Goal: Task Accomplishment & Management: Use online tool/utility

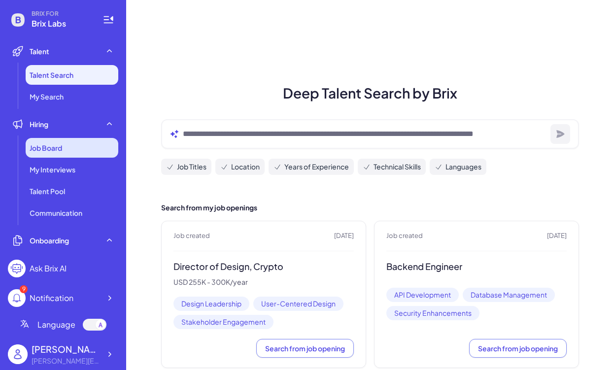
click at [44, 151] on span "Job Board" at bounding box center [46, 148] width 33 height 10
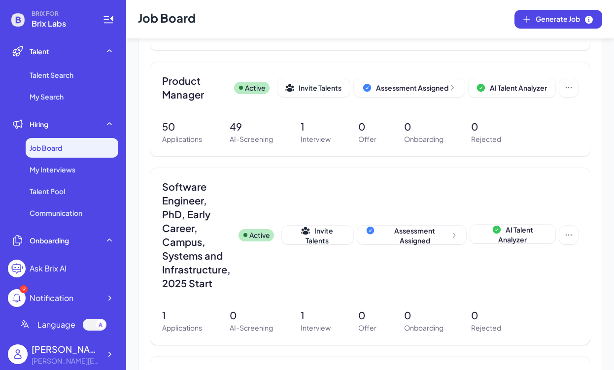
scroll to position [269, 0]
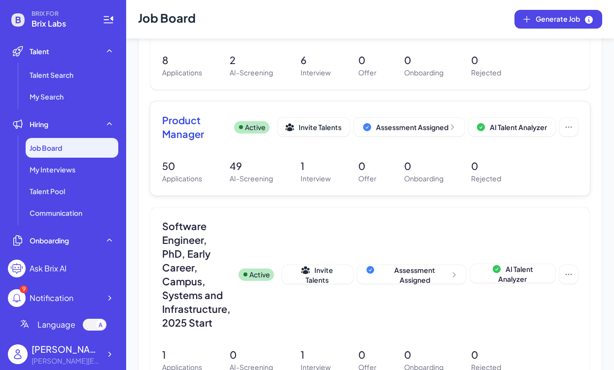
click at [199, 136] on span "Product Manager" at bounding box center [194, 127] width 64 height 28
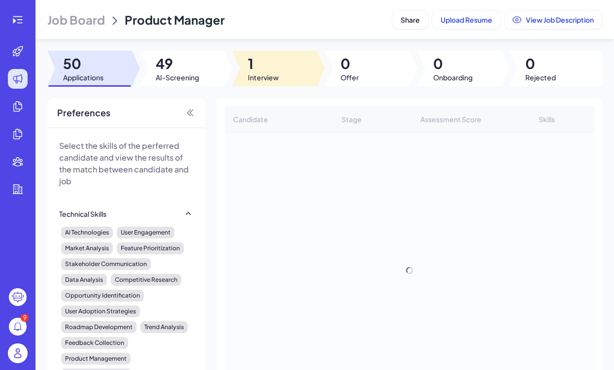
click at [277, 67] on span "1" at bounding box center [263, 64] width 31 height 18
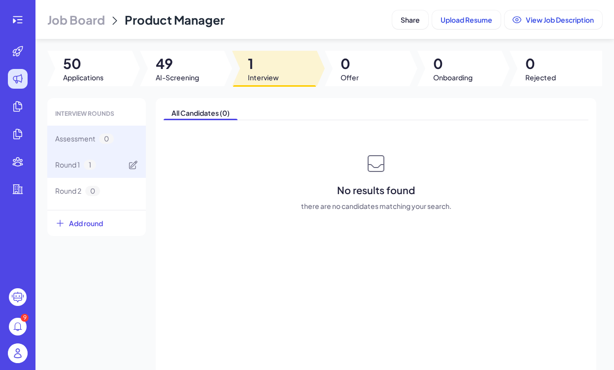
click at [118, 163] on div "Round 1 1" at bounding box center [96, 165] width 99 height 26
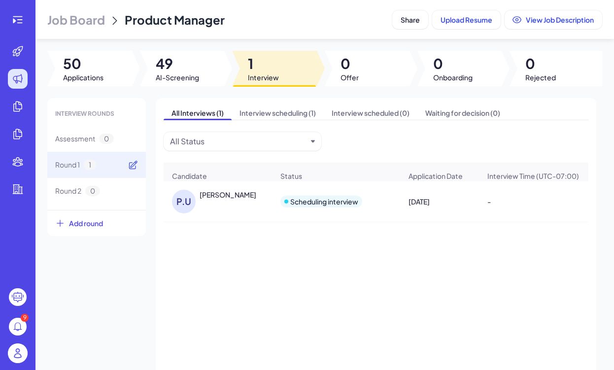
click at [133, 165] on icon at bounding box center [133, 165] width 10 height 10
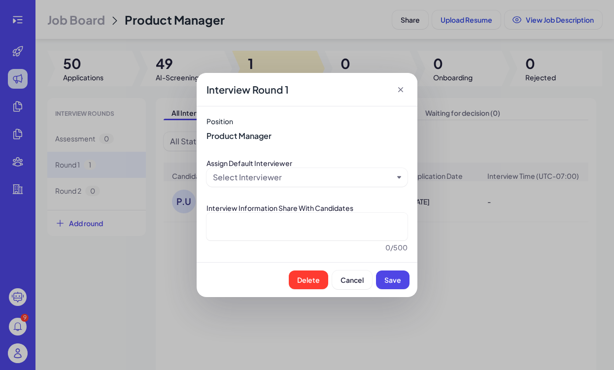
click at [275, 86] on span "Interview Round 1" at bounding box center [248, 90] width 82 height 14
click at [401, 90] on icon at bounding box center [400, 89] width 5 height 5
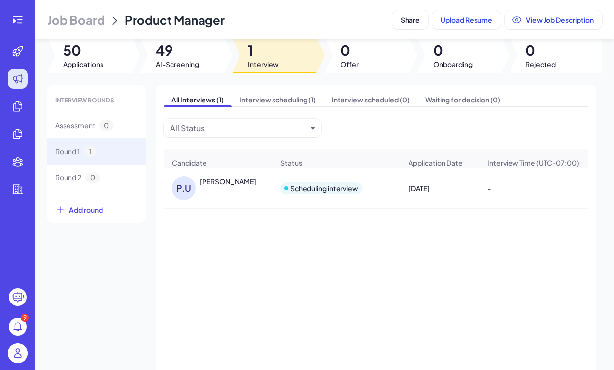
scroll to position [17, 0]
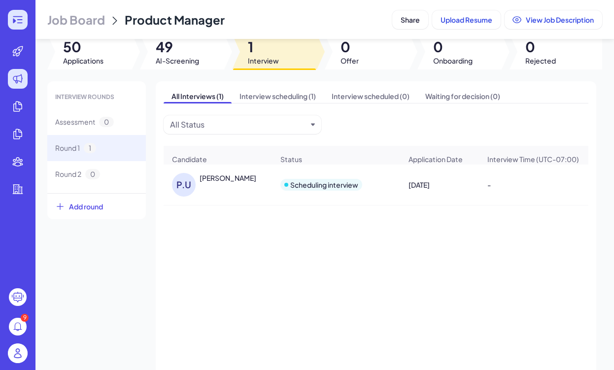
click at [19, 15] on icon at bounding box center [18, 20] width 12 height 12
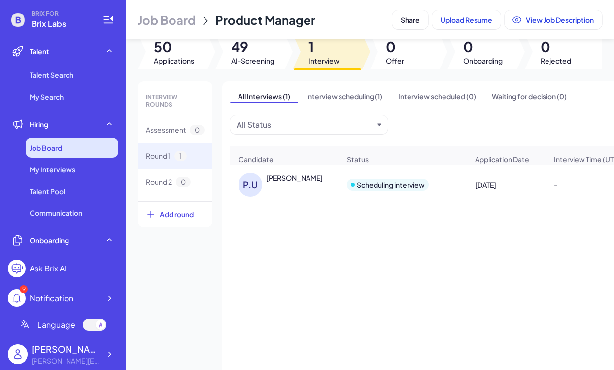
click at [94, 143] on div "Job Board" at bounding box center [72, 148] width 93 height 20
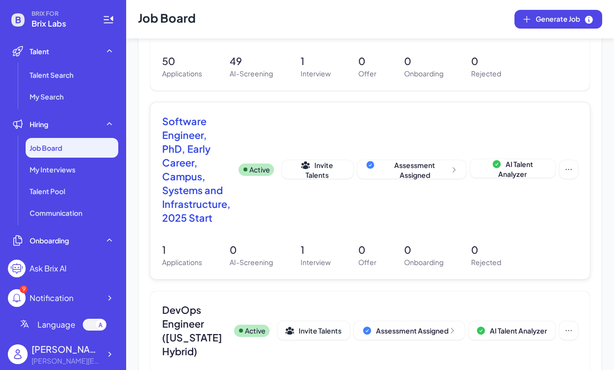
scroll to position [236, 0]
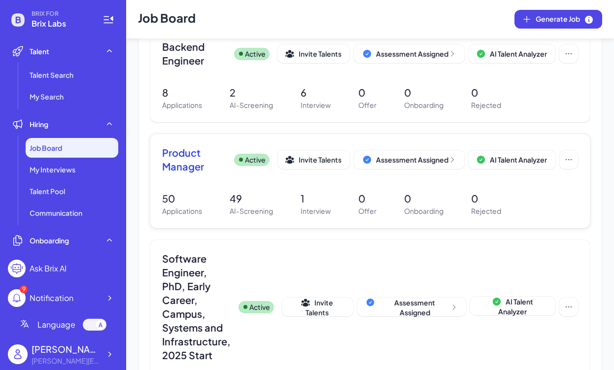
click at [207, 156] on span "Product Manager" at bounding box center [194, 160] width 64 height 28
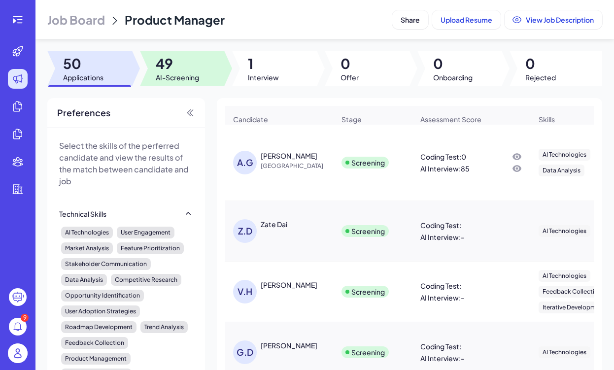
click at [170, 55] on span "49" at bounding box center [177, 64] width 43 height 18
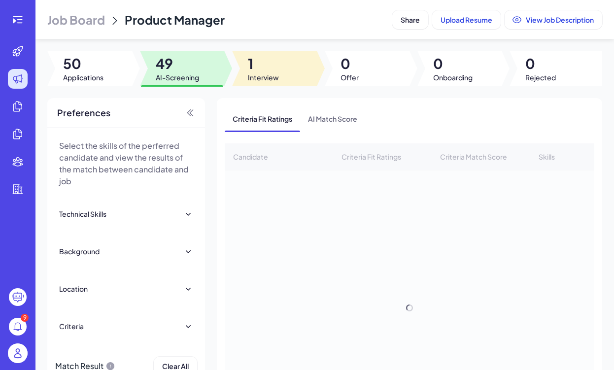
click at [282, 64] on div at bounding box center [274, 69] width 85 height 36
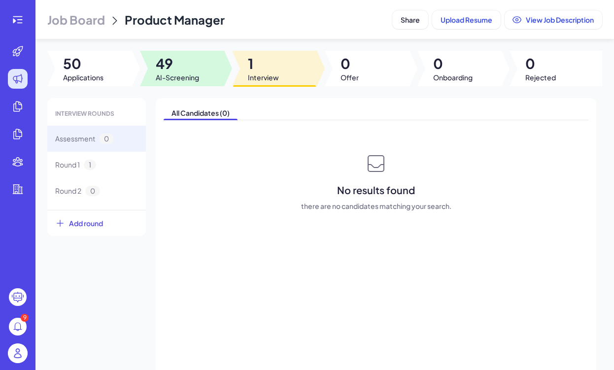
click at [199, 71] on span "49" at bounding box center [177, 64] width 43 height 18
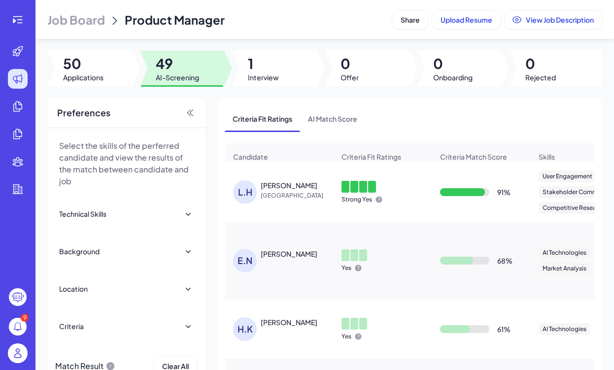
click at [275, 85] on div at bounding box center [274, 69] width 85 height 36
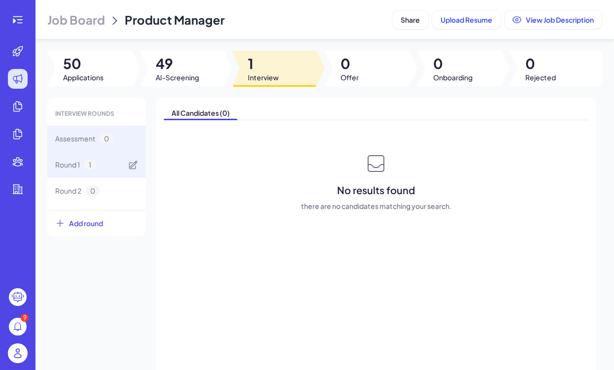
click at [113, 161] on div "Round 1 1" at bounding box center [96, 165] width 99 height 26
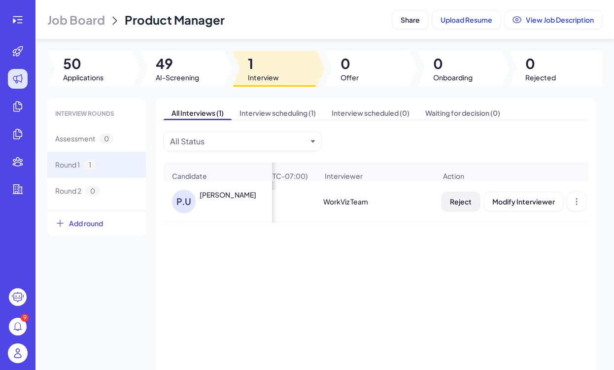
scroll to position [0, 273]
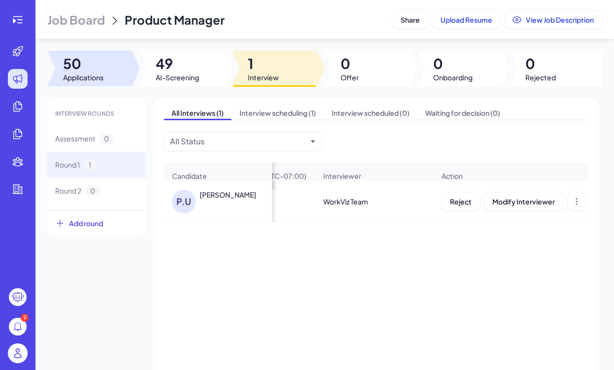
click at [81, 70] on span "50" at bounding box center [83, 64] width 40 height 18
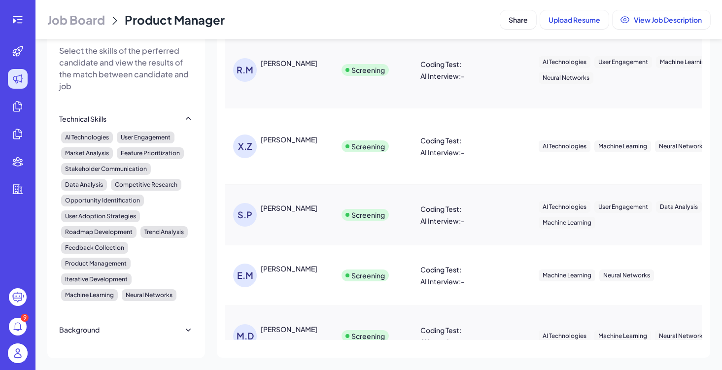
scroll to position [0, 0]
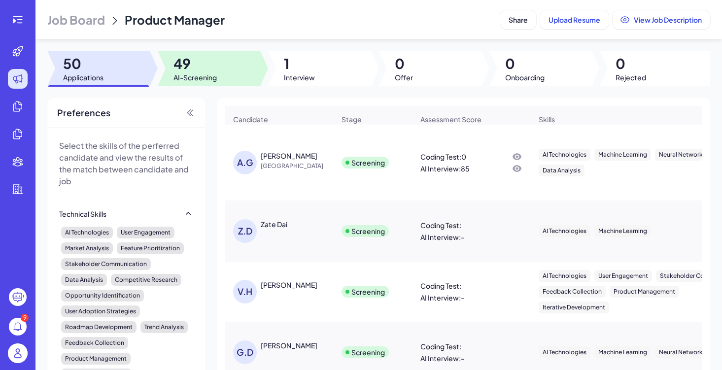
click at [206, 59] on span "49" at bounding box center [195, 64] width 43 height 18
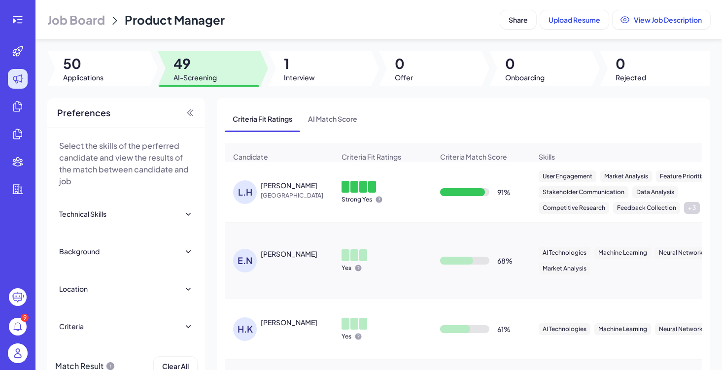
click at [284, 185] on div "[PERSON_NAME]" at bounding box center [289, 185] width 57 height 10
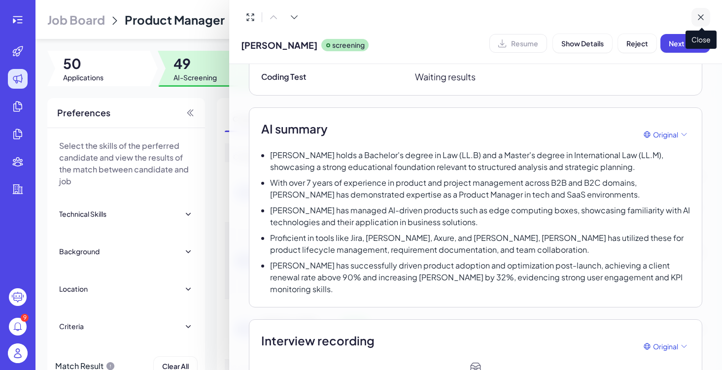
click at [614, 20] on button at bounding box center [701, 17] width 19 height 19
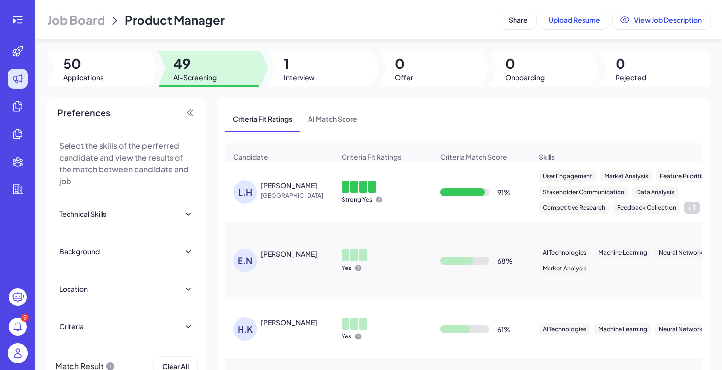
click at [280, 181] on div "[PERSON_NAME]" at bounding box center [289, 185] width 57 height 10
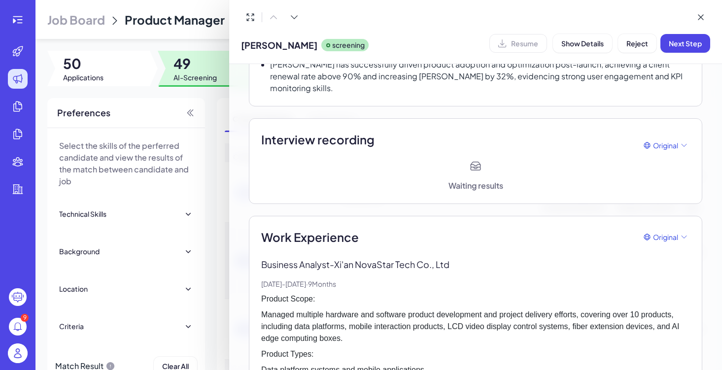
click at [345, 131] on h2 "Interview recording" at bounding box center [317, 140] width 113 height 18
click at [614, 141] on span "Original" at bounding box center [665, 146] width 25 height 10
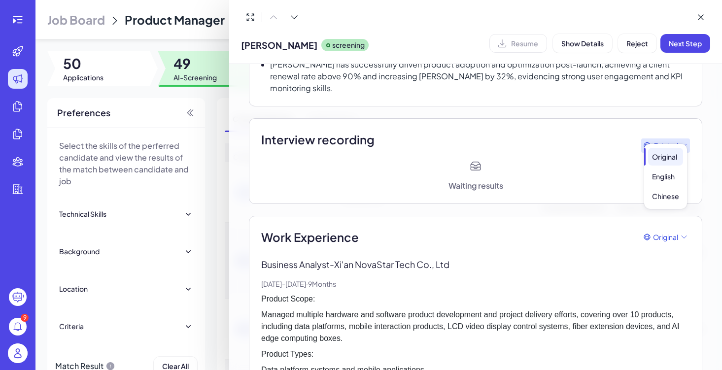
click at [614, 141] on span "Original" at bounding box center [665, 146] width 25 height 10
click at [614, 20] on button at bounding box center [701, 17] width 19 height 19
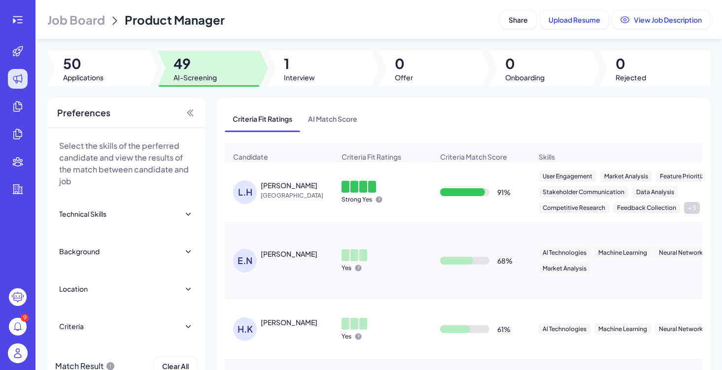
click at [324, 71] on div at bounding box center [319, 69] width 103 height 36
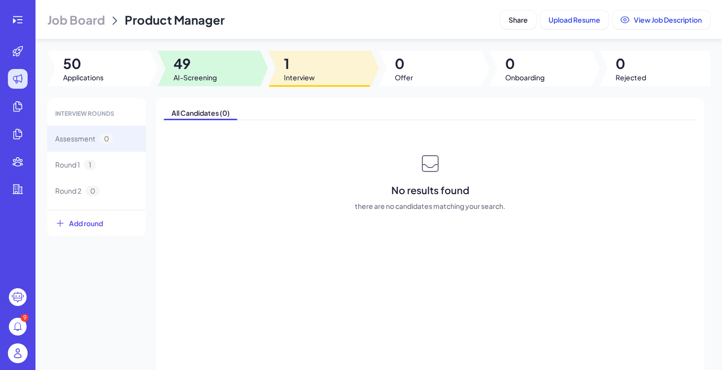
click at [194, 71] on span "49" at bounding box center [195, 64] width 43 height 18
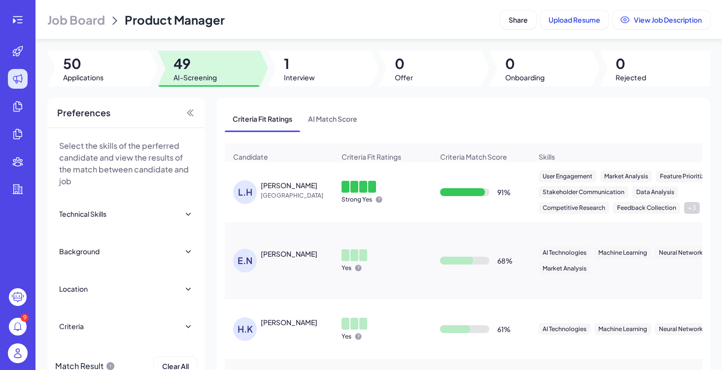
click at [287, 204] on div "[PERSON_NAME]" at bounding box center [279, 192] width 108 height 39
click at [286, 200] on span "[GEOGRAPHIC_DATA]" at bounding box center [298, 196] width 74 height 10
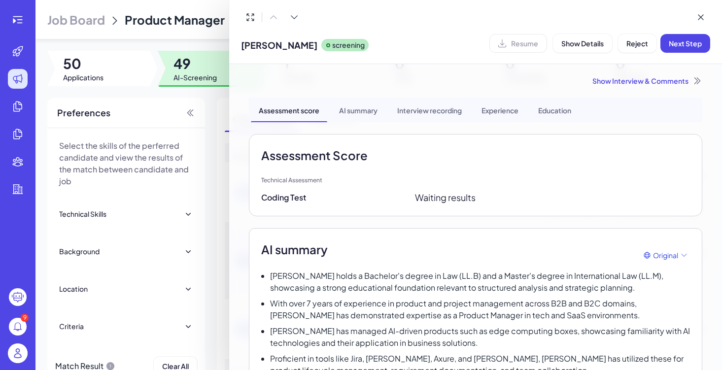
click at [614, 84] on div "Show Interview & Comments" at bounding box center [476, 81] width 454 height 10
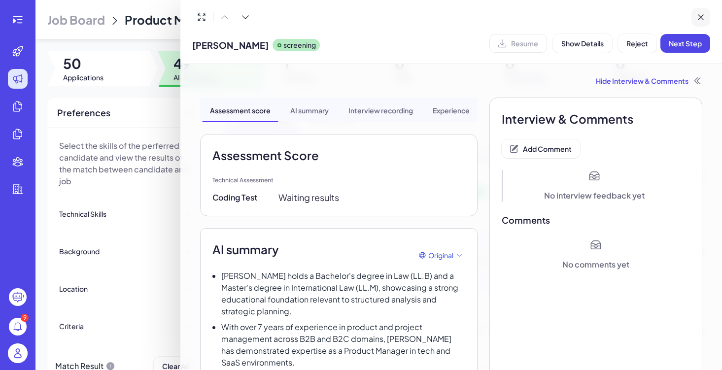
click at [614, 20] on icon at bounding box center [701, 17] width 10 height 10
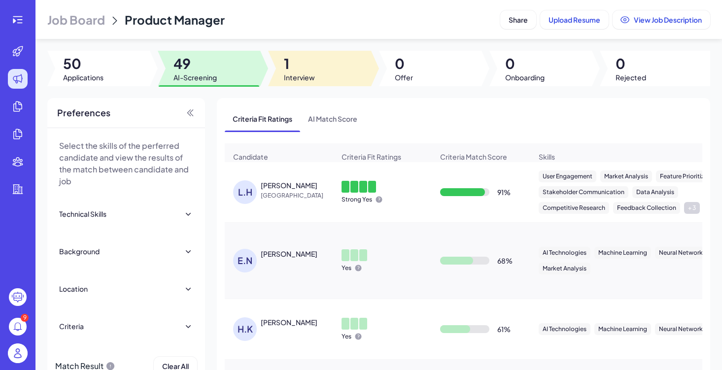
click at [334, 66] on div at bounding box center [319, 69] width 103 height 36
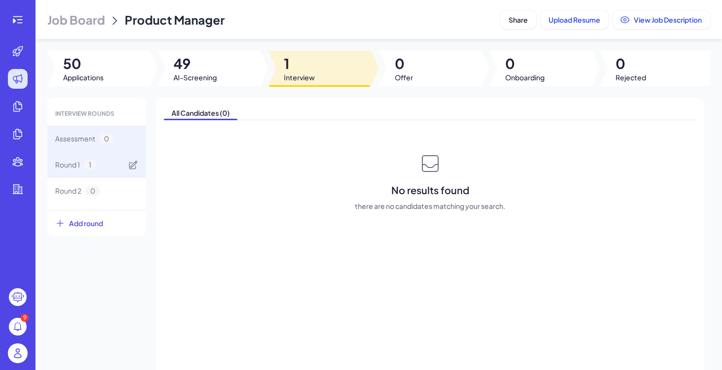
click at [115, 167] on div "Round 1 1" at bounding box center [96, 165] width 99 height 26
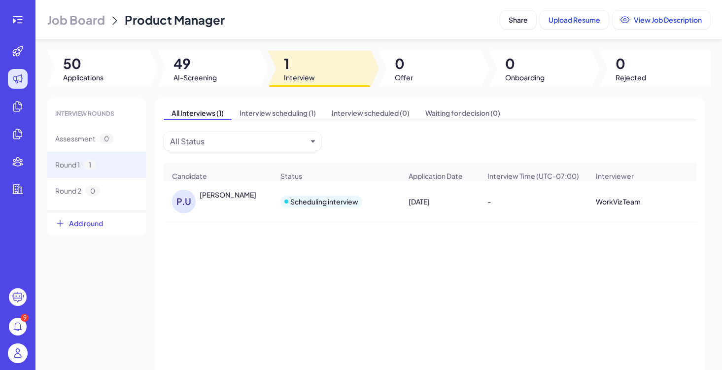
click at [249, 193] on div "[PERSON_NAME]" at bounding box center [228, 195] width 57 height 10
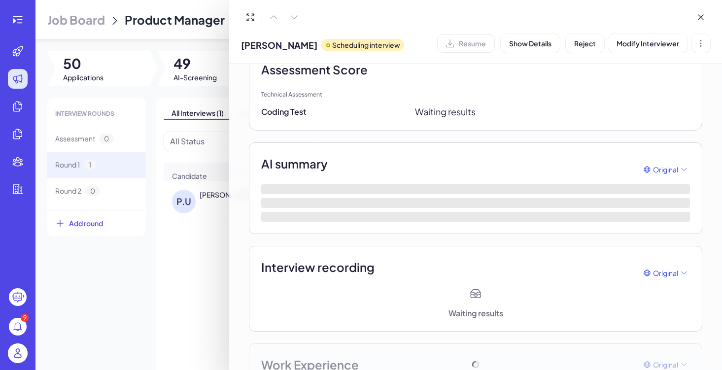
scroll to position [81, 0]
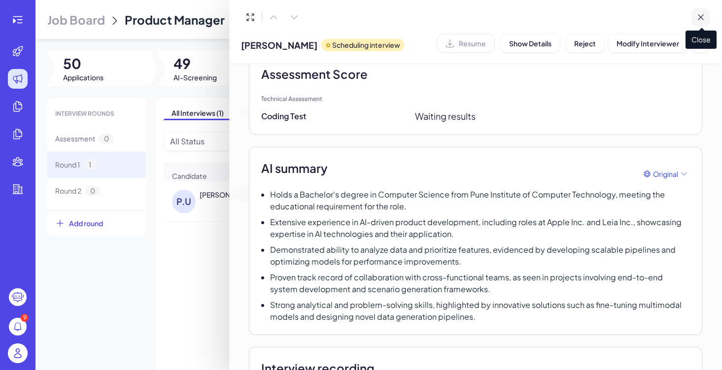
click at [614, 25] on button at bounding box center [701, 17] width 19 height 19
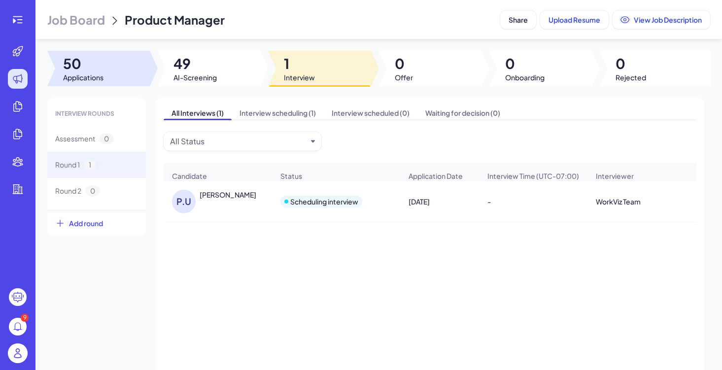
click at [74, 69] on span "50" at bounding box center [83, 64] width 40 height 18
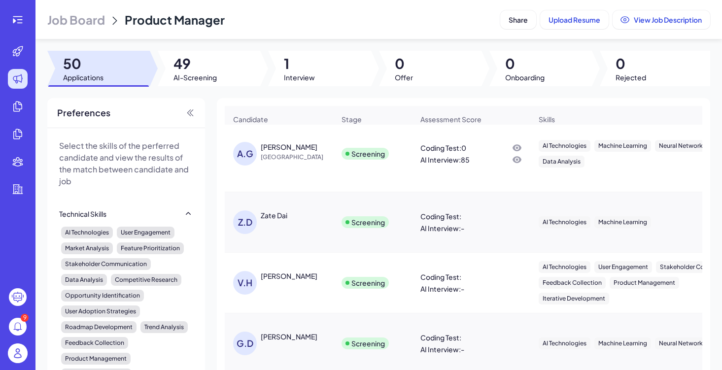
scroll to position [0, 0]
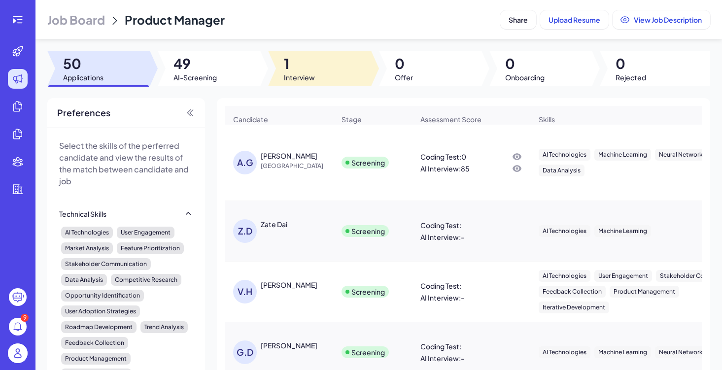
click at [288, 78] on span "Interview" at bounding box center [299, 77] width 31 height 10
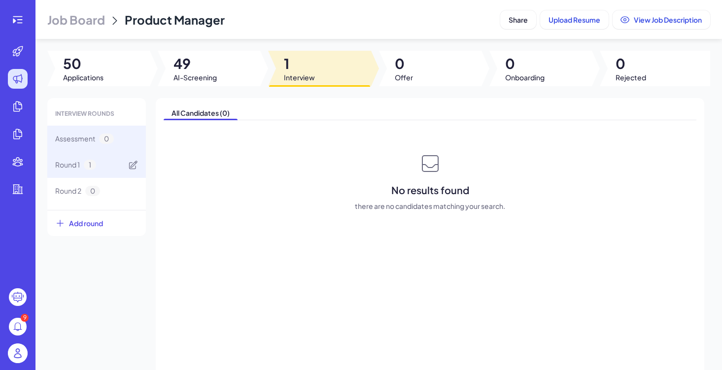
click at [109, 175] on div "Round 1 1" at bounding box center [96, 165] width 99 height 26
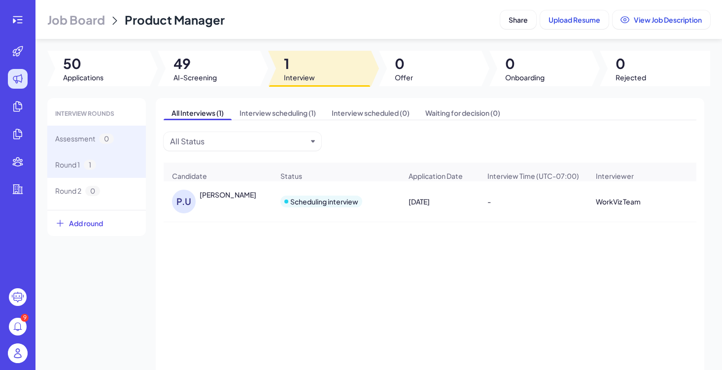
click at [99, 135] on div "Assessment 0" at bounding box center [84, 139] width 59 height 10
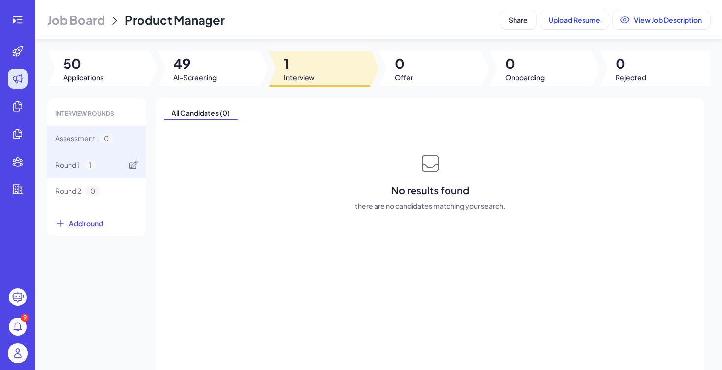
click at [102, 157] on div "Round 1 1" at bounding box center [96, 165] width 99 height 26
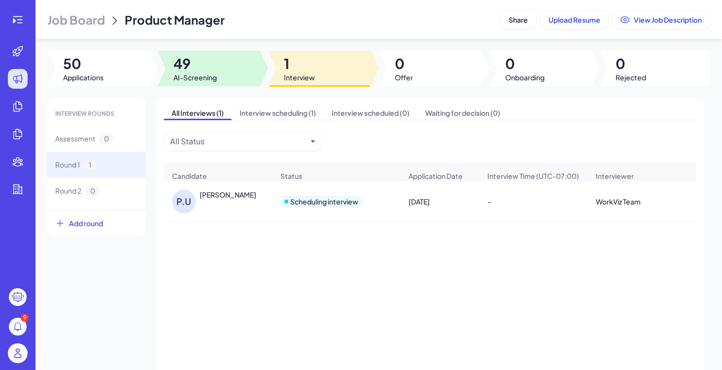
click at [207, 57] on span "49" at bounding box center [195, 64] width 43 height 18
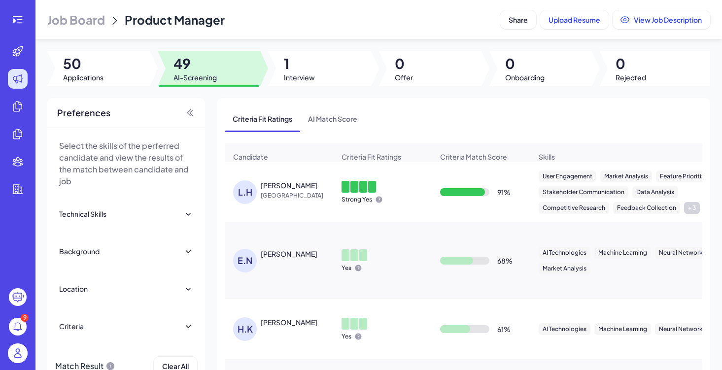
click at [272, 189] on div "[PERSON_NAME]" at bounding box center [289, 185] width 57 height 10
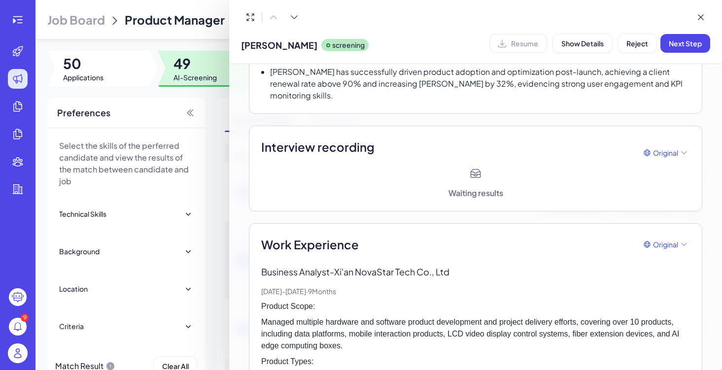
scroll to position [311, 0]
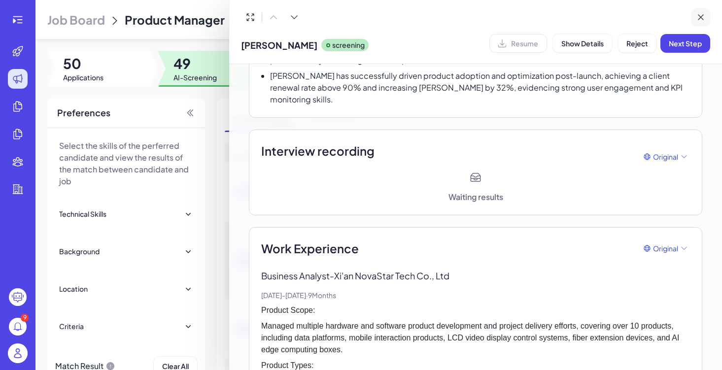
click at [614, 23] on button at bounding box center [701, 17] width 19 height 19
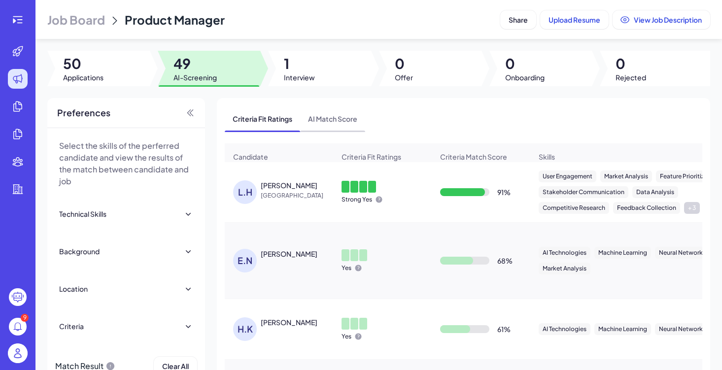
click at [319, 130] on span "AI Match Score" at bounding box center [332, 119] width 65 height 26
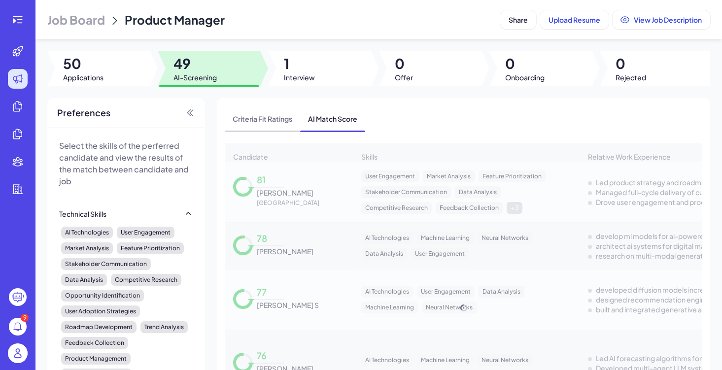
click at [247, 127] on span "Criteria Fit Ratings" at bounding box center [262, 119] width 75 height 26
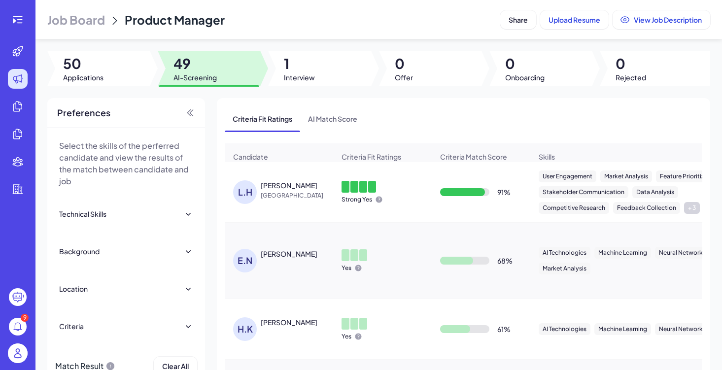
click at [27, 12] on div at bounding box center [18, 20] width 32 height 20
click at [26, 14] on div at bounding box center [18, 20] width 20 height 20
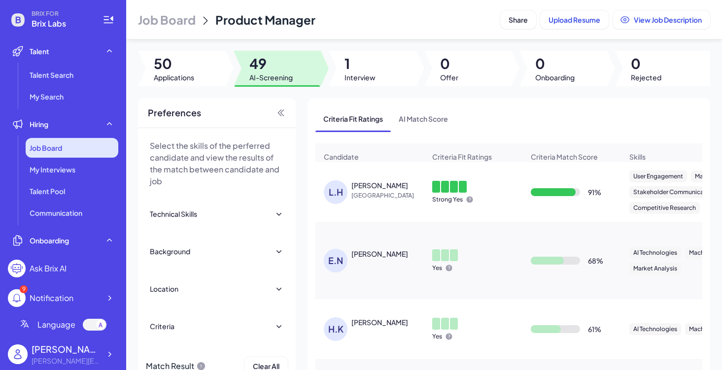
click at [99, 143] on div "Job Board" at bounding box center [72, 148] width 93 height 20
